Goal: Information Seeking & Learning: Learn about a topic

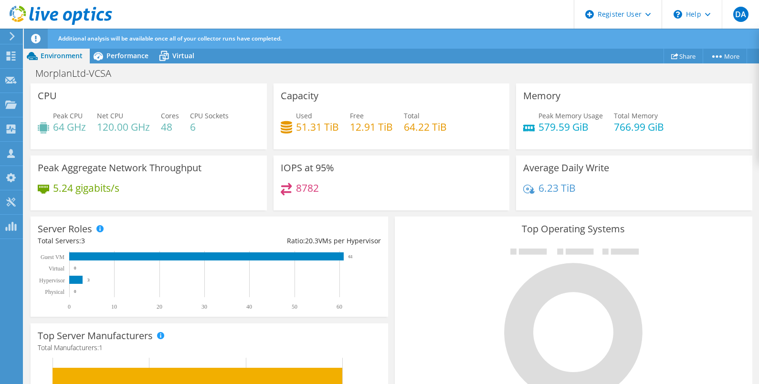
scroll to position [60, 0]
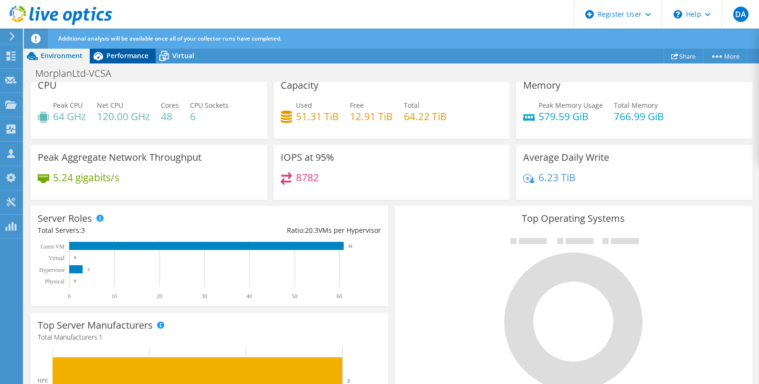
click at [134, 55] on span "Performance" at bounding box center [127, 55] width 42 height 9
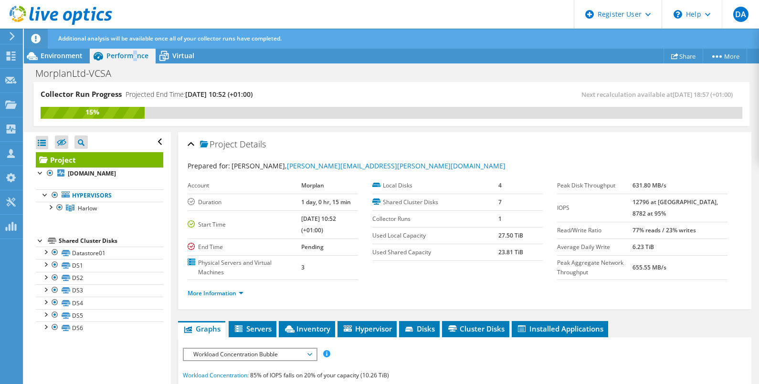
scroll to position [0, 0]
click at [39, 171] on div at bounding box center [41, 173] width 10 height 10
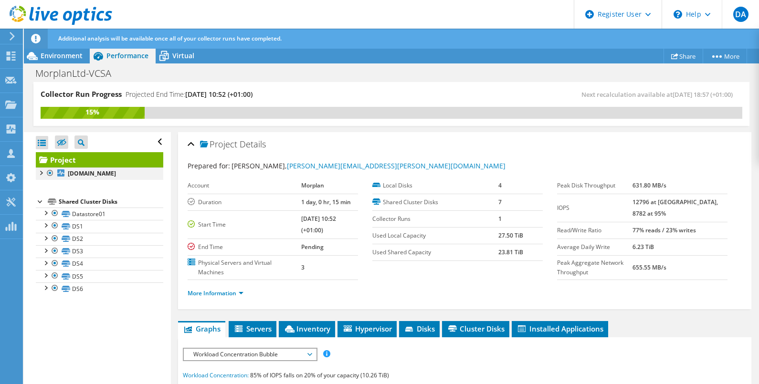
click at [39, 171] on div at bounding box center [41, 173] width 10 height 10
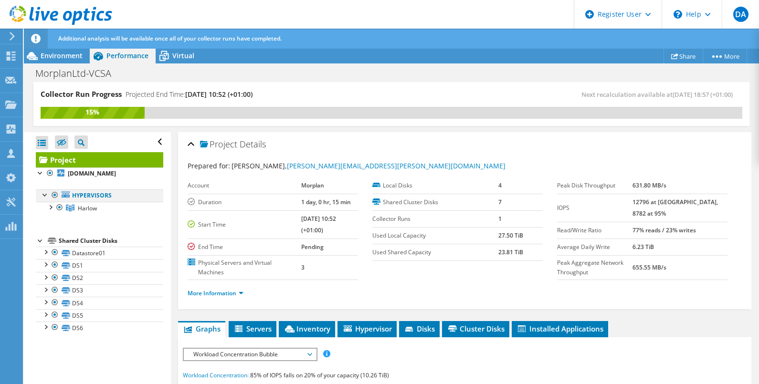
click at [44, 195] on div at bounding box center [46, 194] width 10 height 10
click at [49, 204] on div at bounding box center [50, 207] width 10 height 10
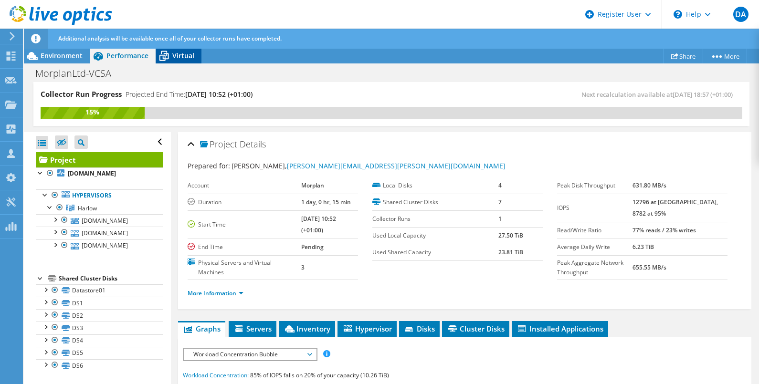
click at [174, 52] on span "Virtual" at bounding box center [183, 55] width 22 height 9
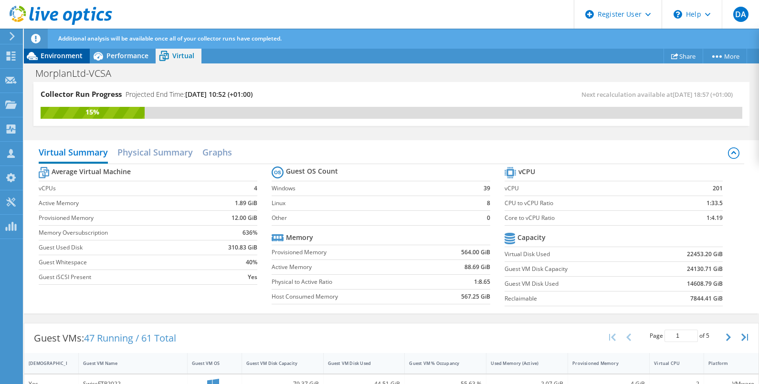
click at [63, 56] on span "Environment" at bounding box center [62, 55] width 42 height 9
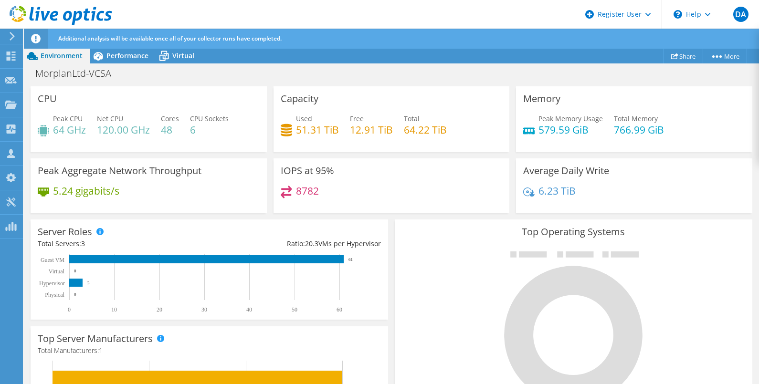
scroll to position [60, 0]
